Goal: Find specific page/section: Find specific page/section

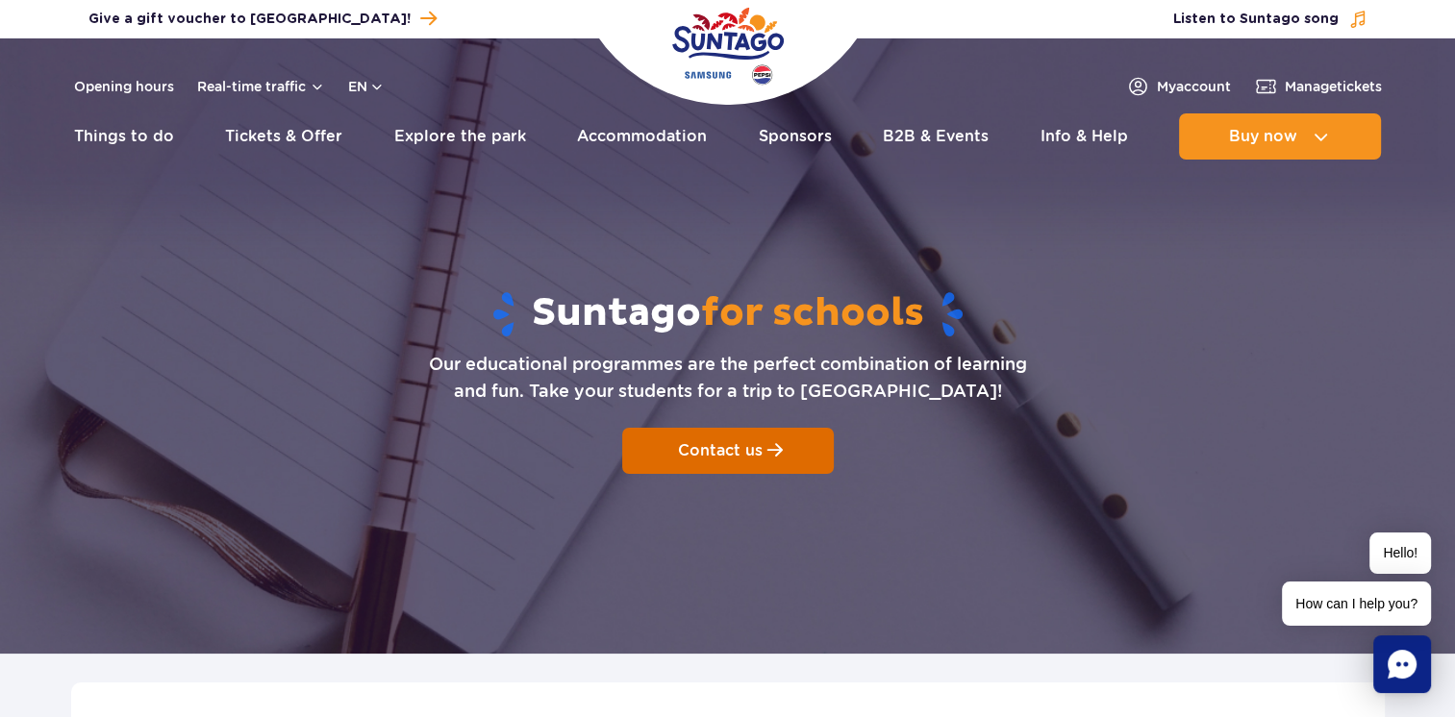
click at [790, 449] on link "Contact us" at bounding box center [728, 451] width 212 height 46
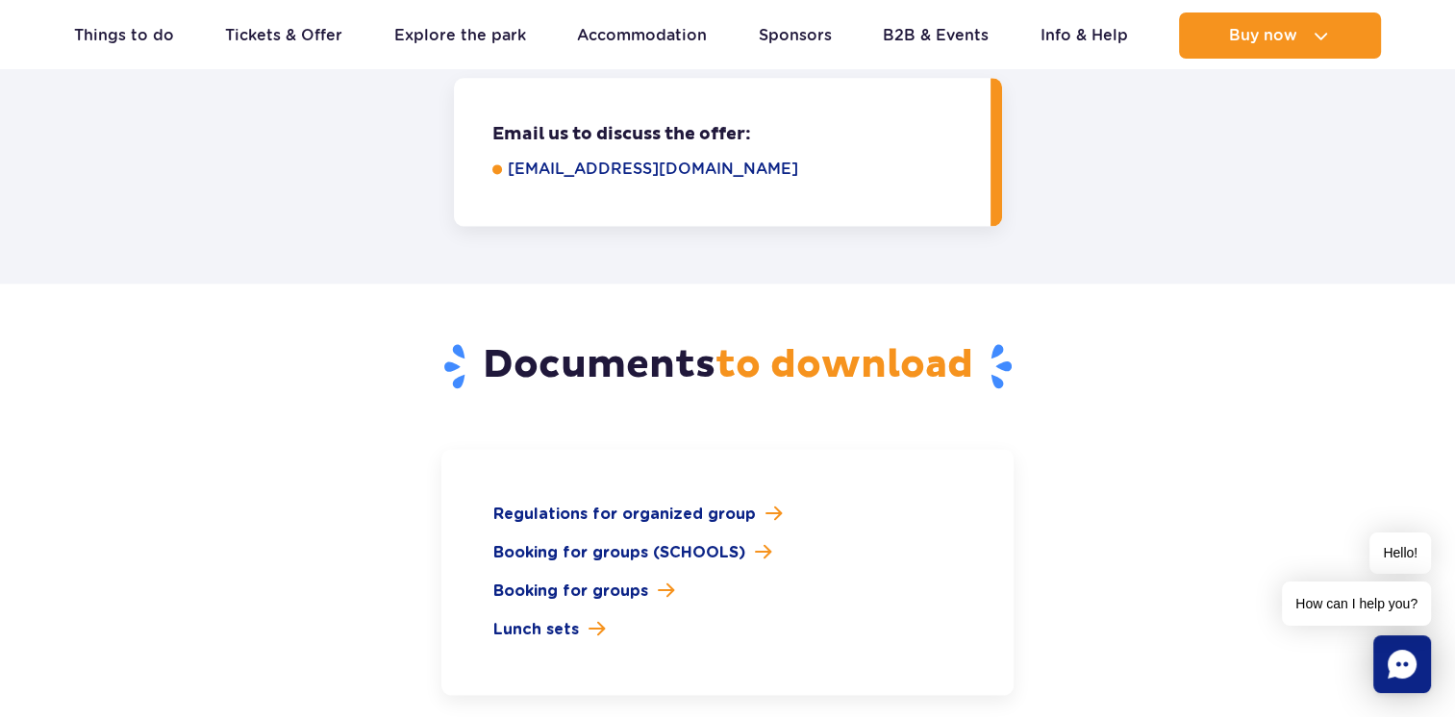
scroll to position [2634, 0]
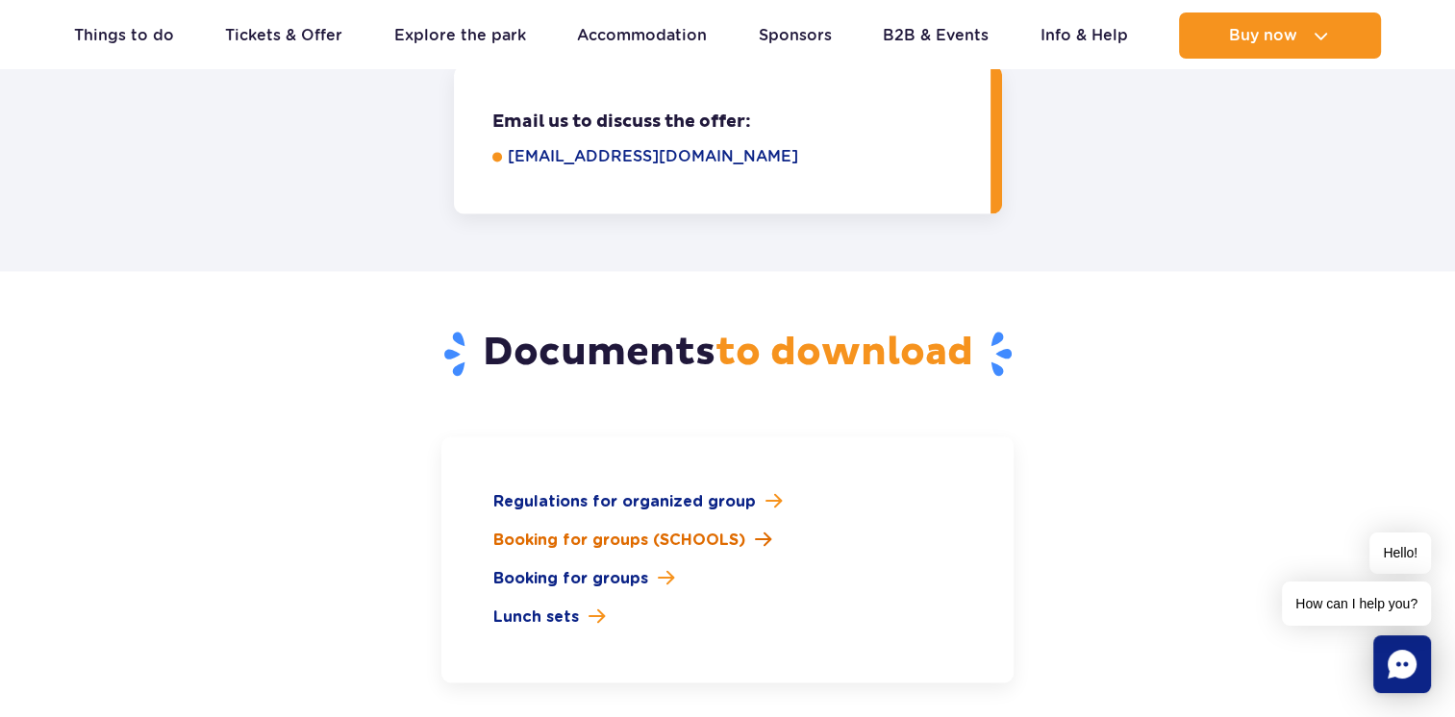
click at [652, 529] on span "Booking for groups (SCHOOLS)" at bounding box center [619, 540] width 252 height 23
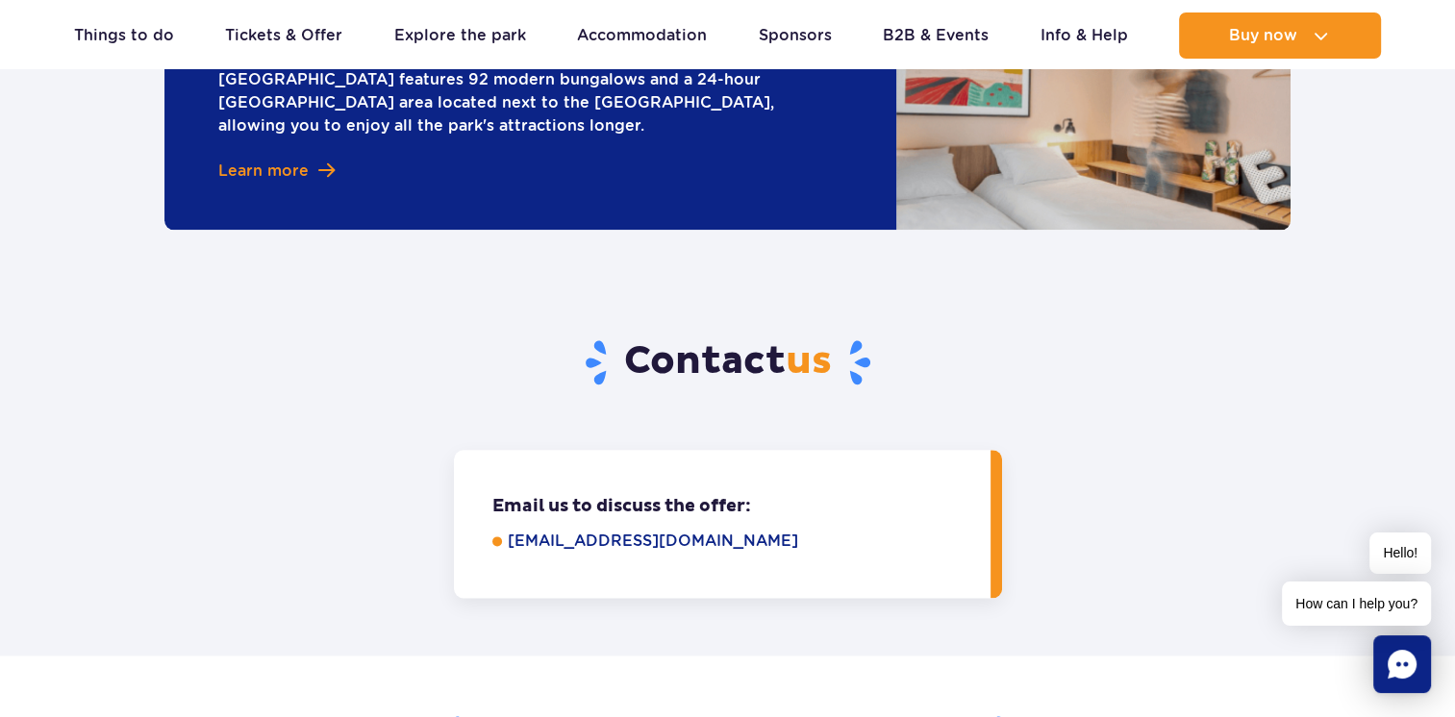
scroll to position [1768, 0]
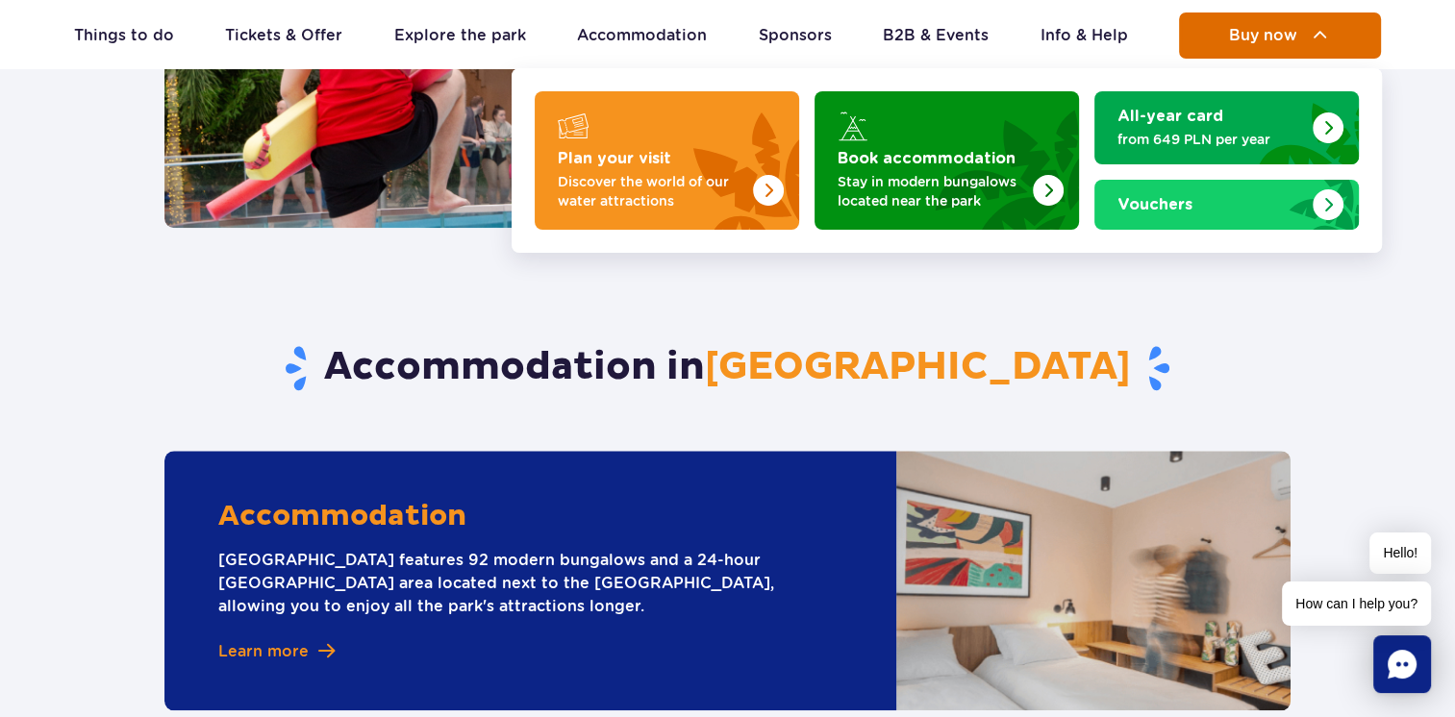
click at [1317, 25] on img at bounding box center [1320, 35] width 23 height 23
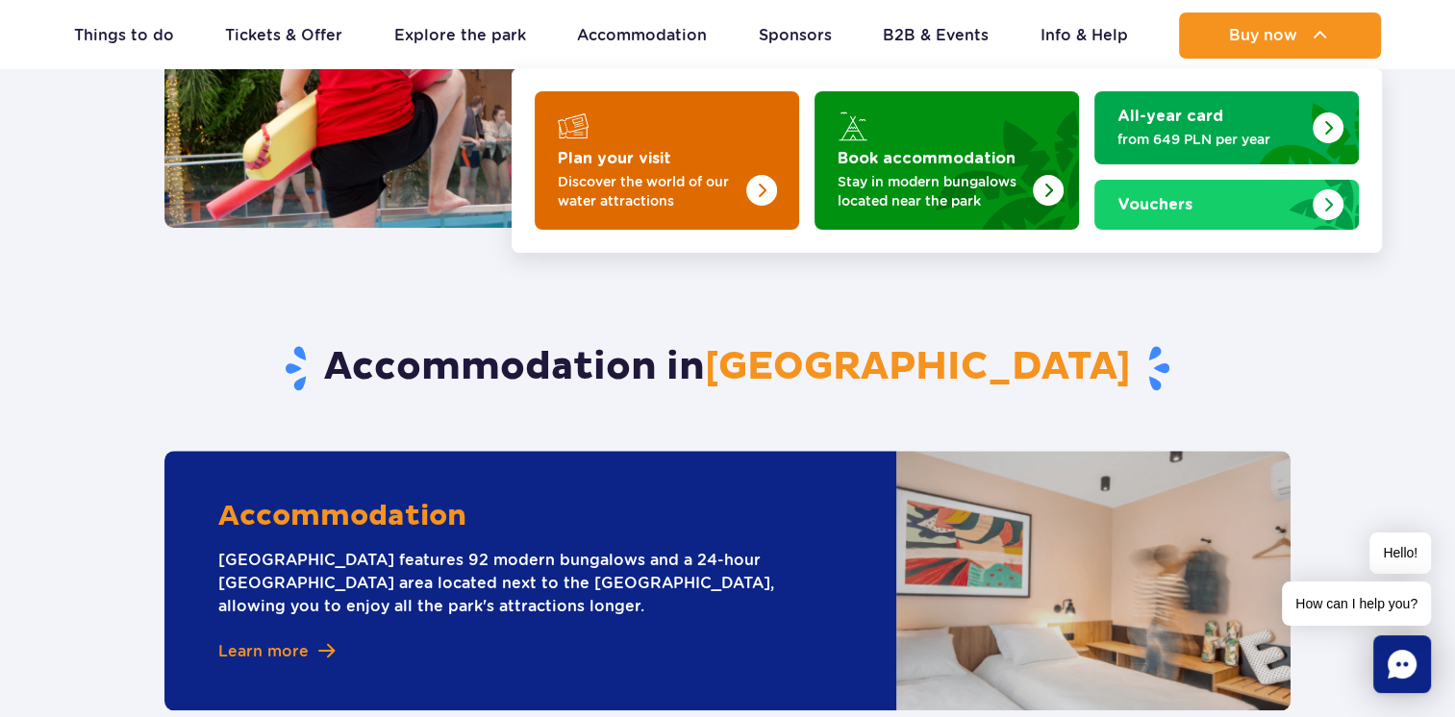
click at [628, 207] on p "Discover the world of our water attractions" at bounding box center [652, 191] width 188 height 38
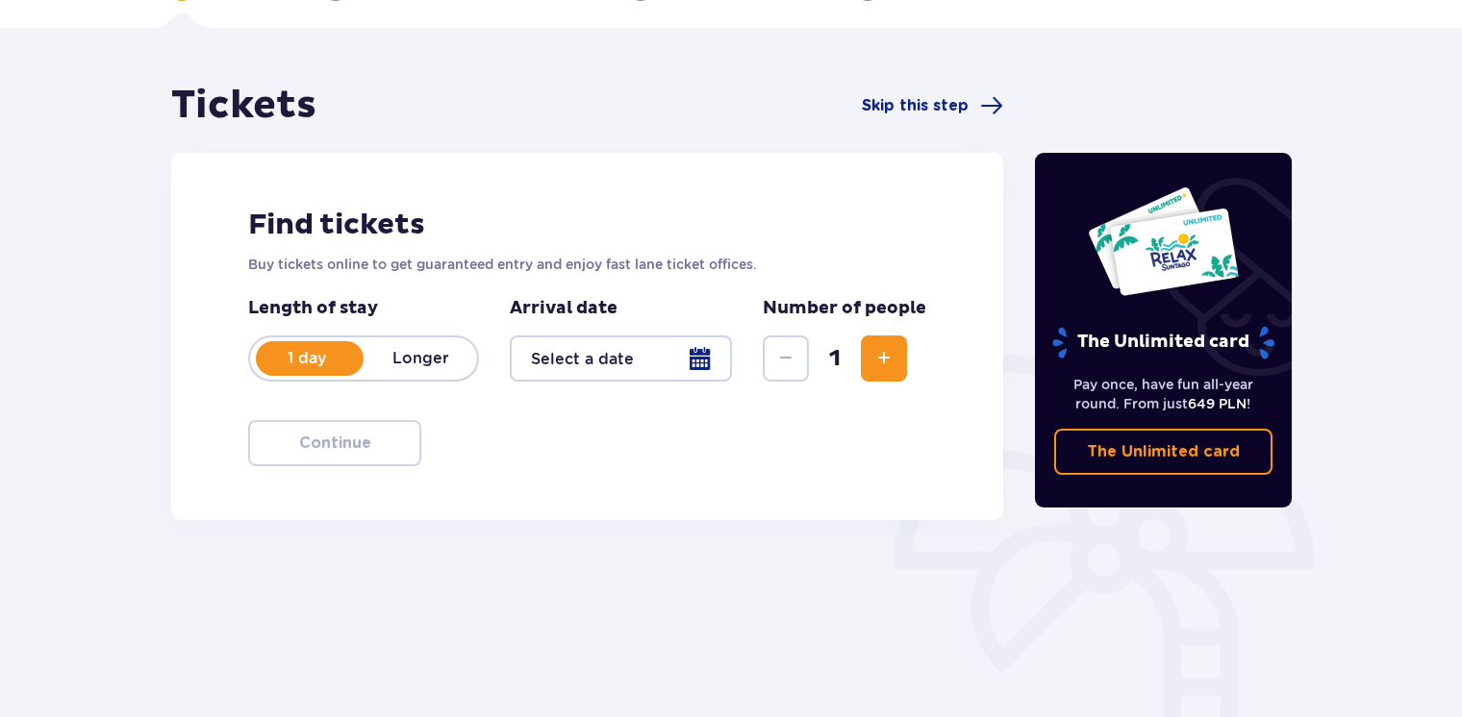
scroll to position [262, 0]
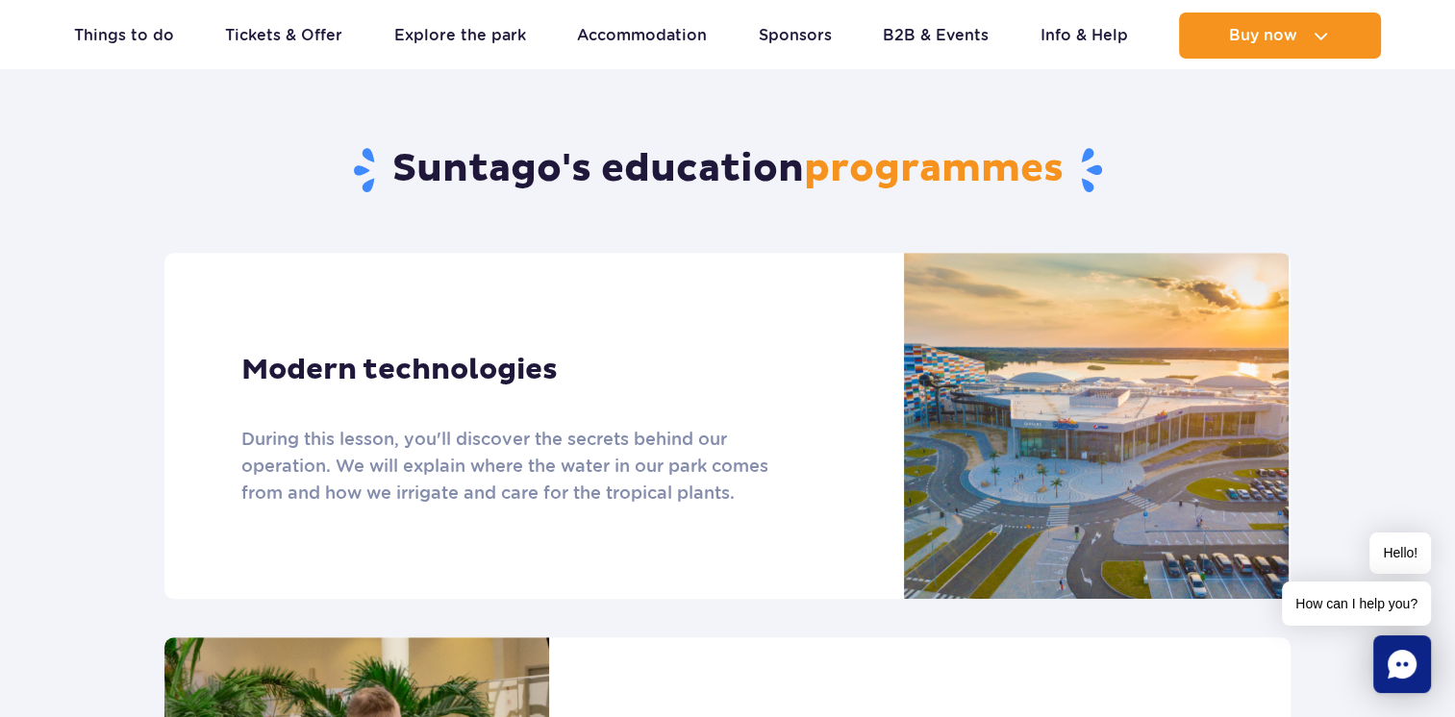
scroll to position [999, 0]
